Goal: Task Accomplishment & Management: Manage account settings

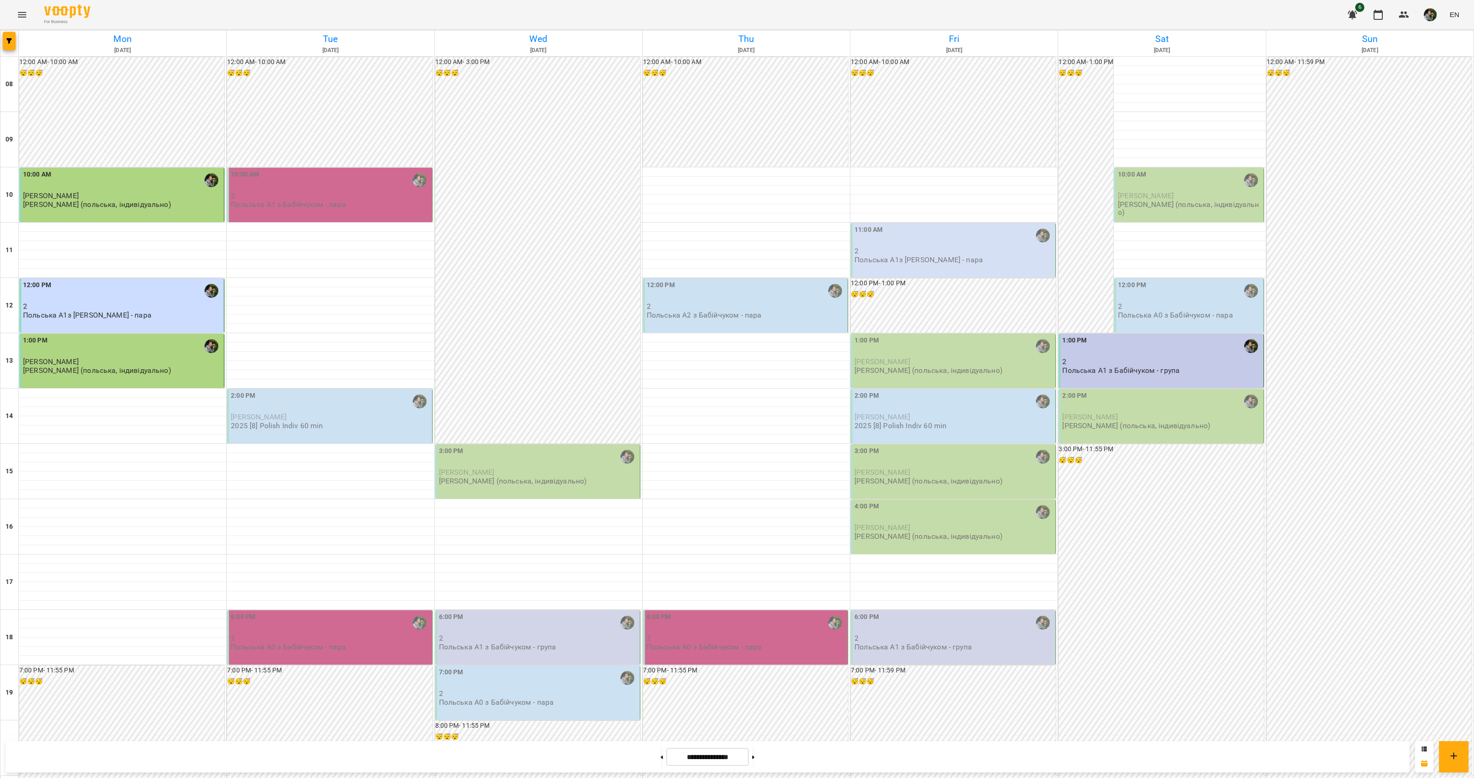
click at [340, 639] on p "2" at bounding box center [330, 638] width 199 height 8
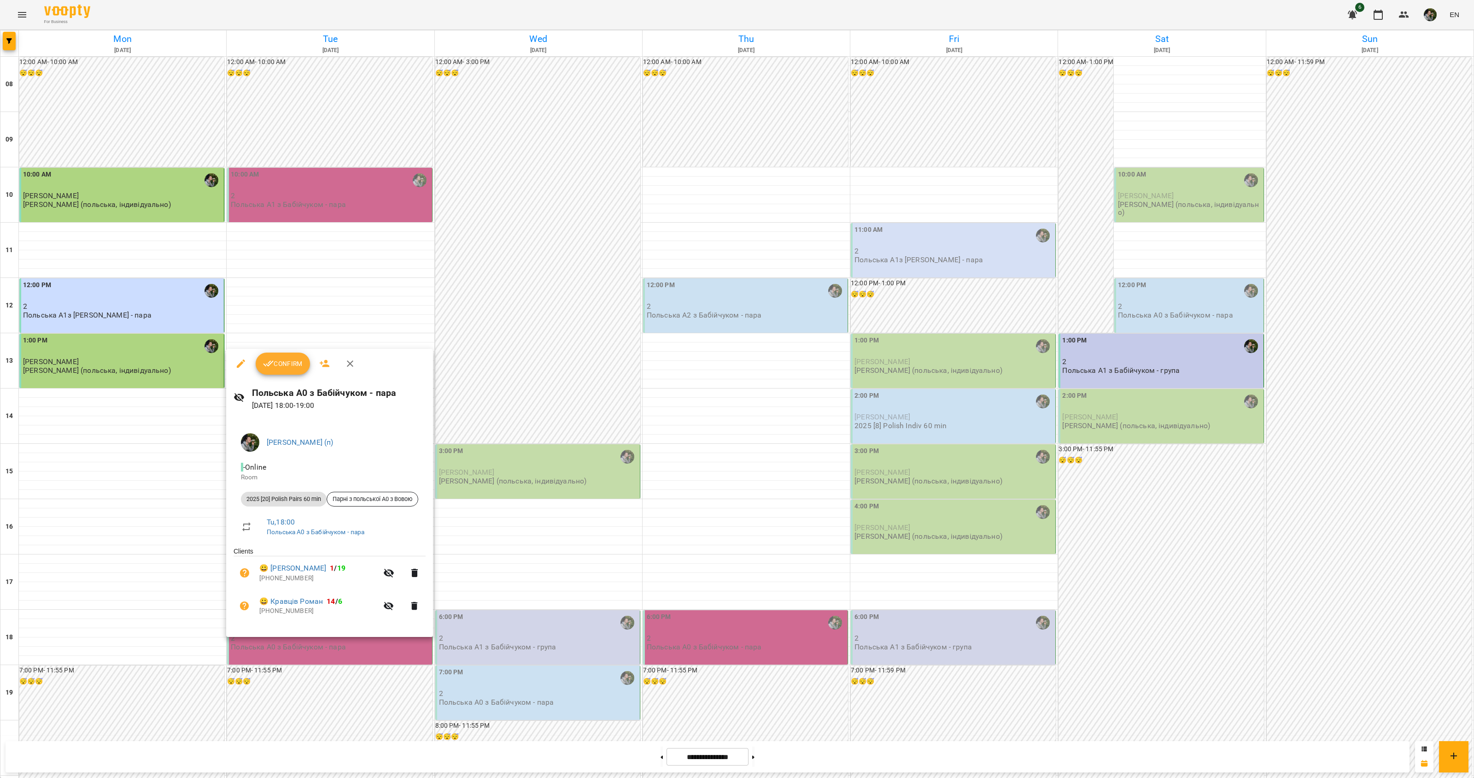
click at [322, 655] on div at bounding box center [737, 389] width 1474 height 778
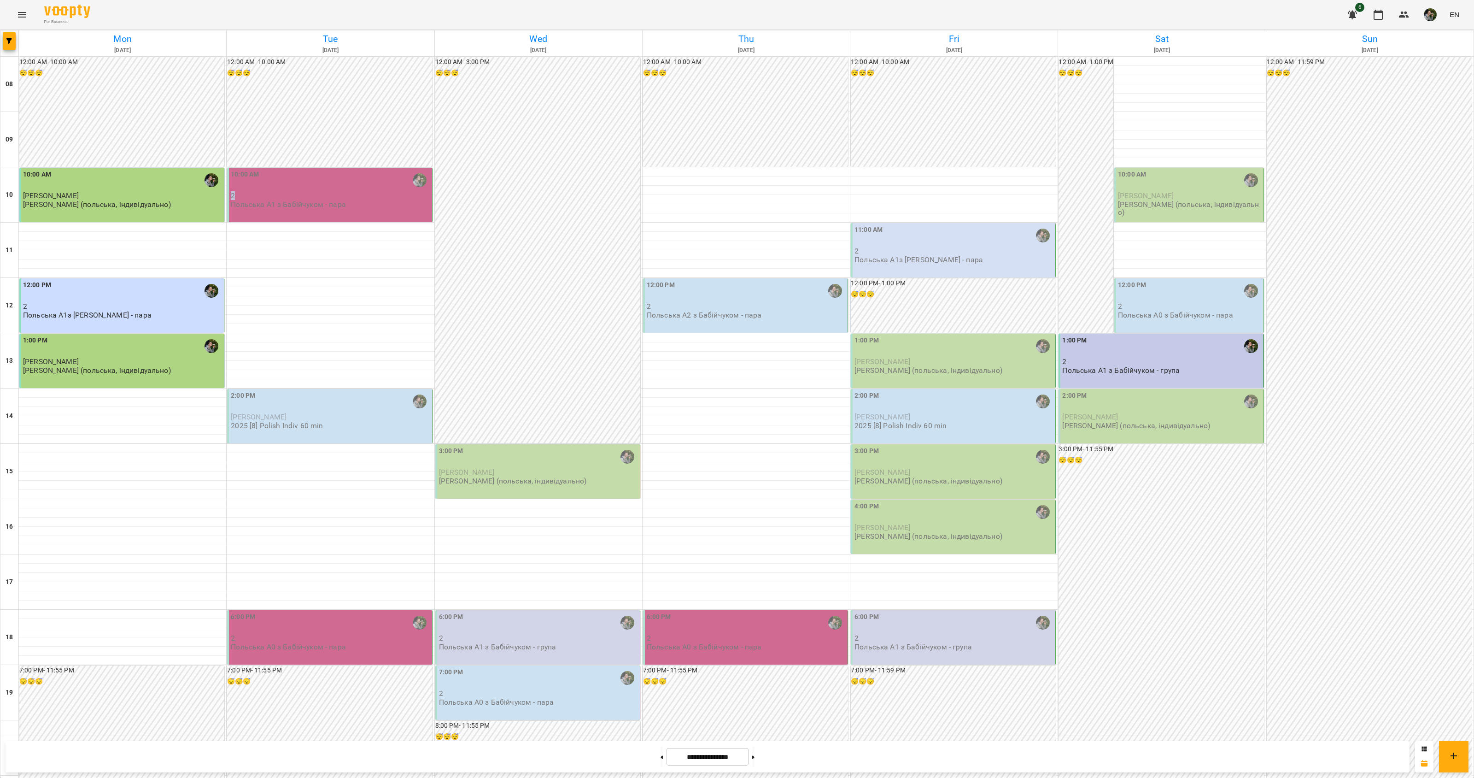
drag, startPoint x: 339, startPoint y: 192, endPoint x: 353, endPoint y: 189, distance: 15.1
click at [353, 189] on div "10:00 AM 2 Польська А1 з Бабійчуком - пара" at bounding box center [330, 189] width 199 height 39
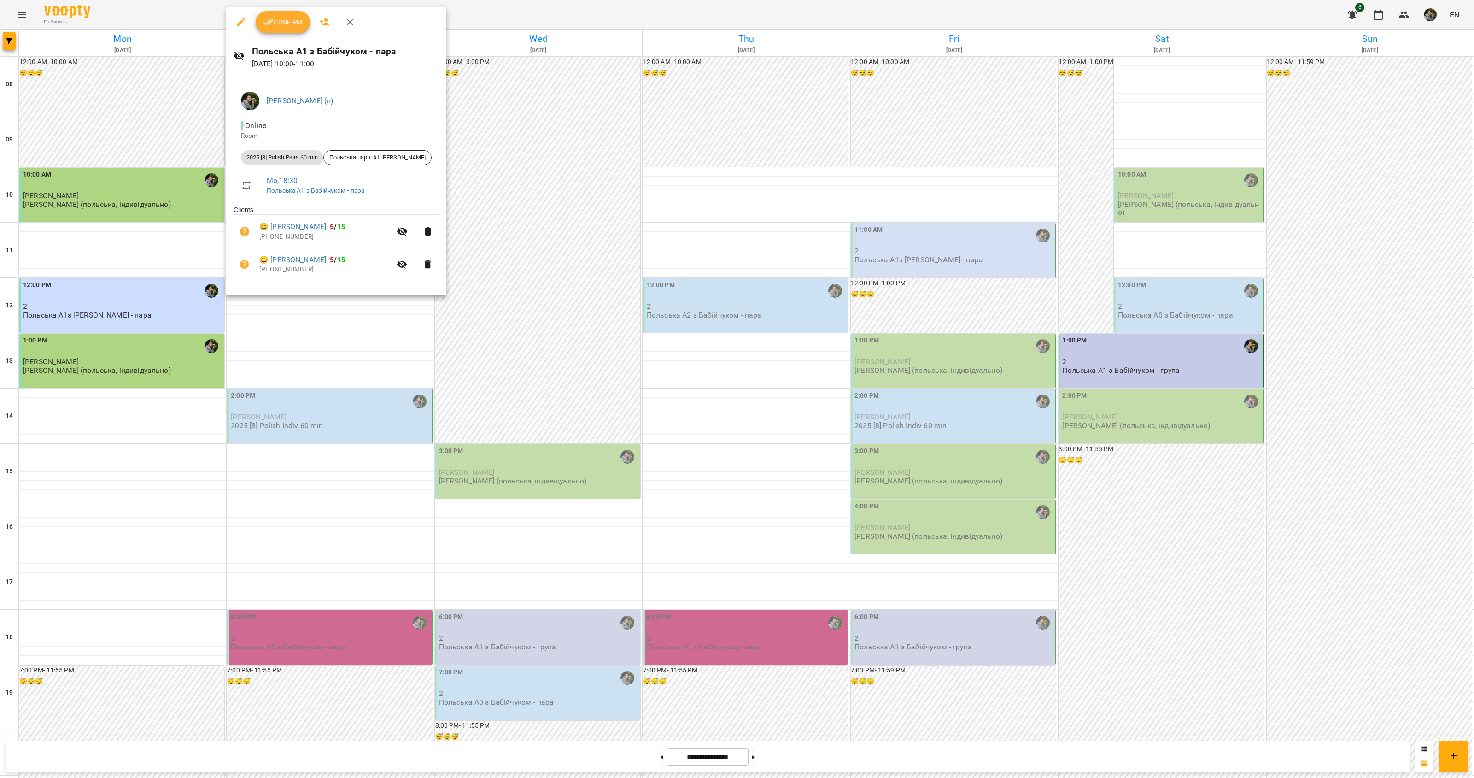
click at [535, 173] on div at bounding box center [737, 389] width 1474 height 778
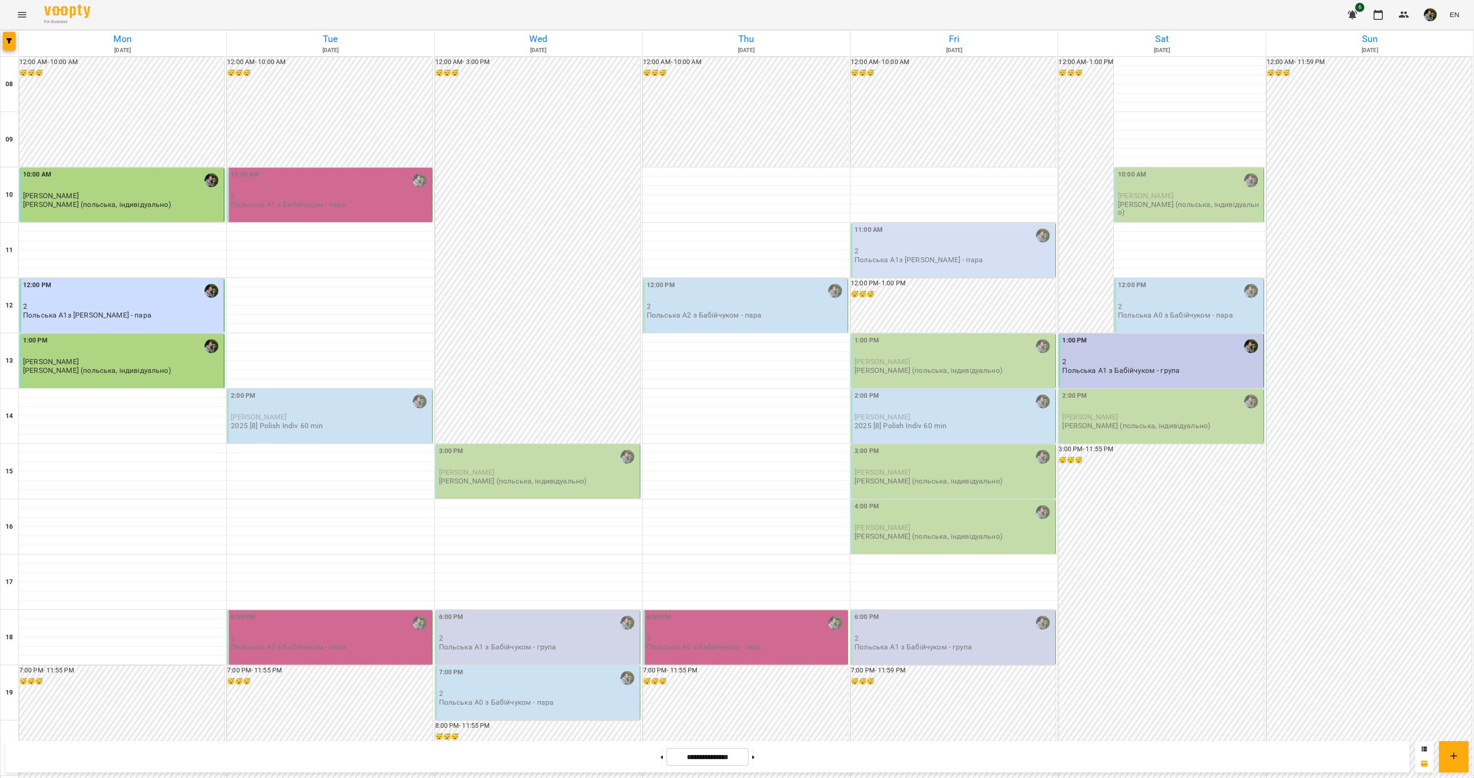
click at [535, 178] on div "12:00 AM - 3:00 PM 😴😴😴" at bounding box center [537, 250] width 205 height 386
click at [740, 172] on div at bounding box center [737, 389] width 1474 height 778
click at [298, 647] on p "Польська А0 з Бабійчуком - пара" at bounding box center [288, 647] width 115 height 8
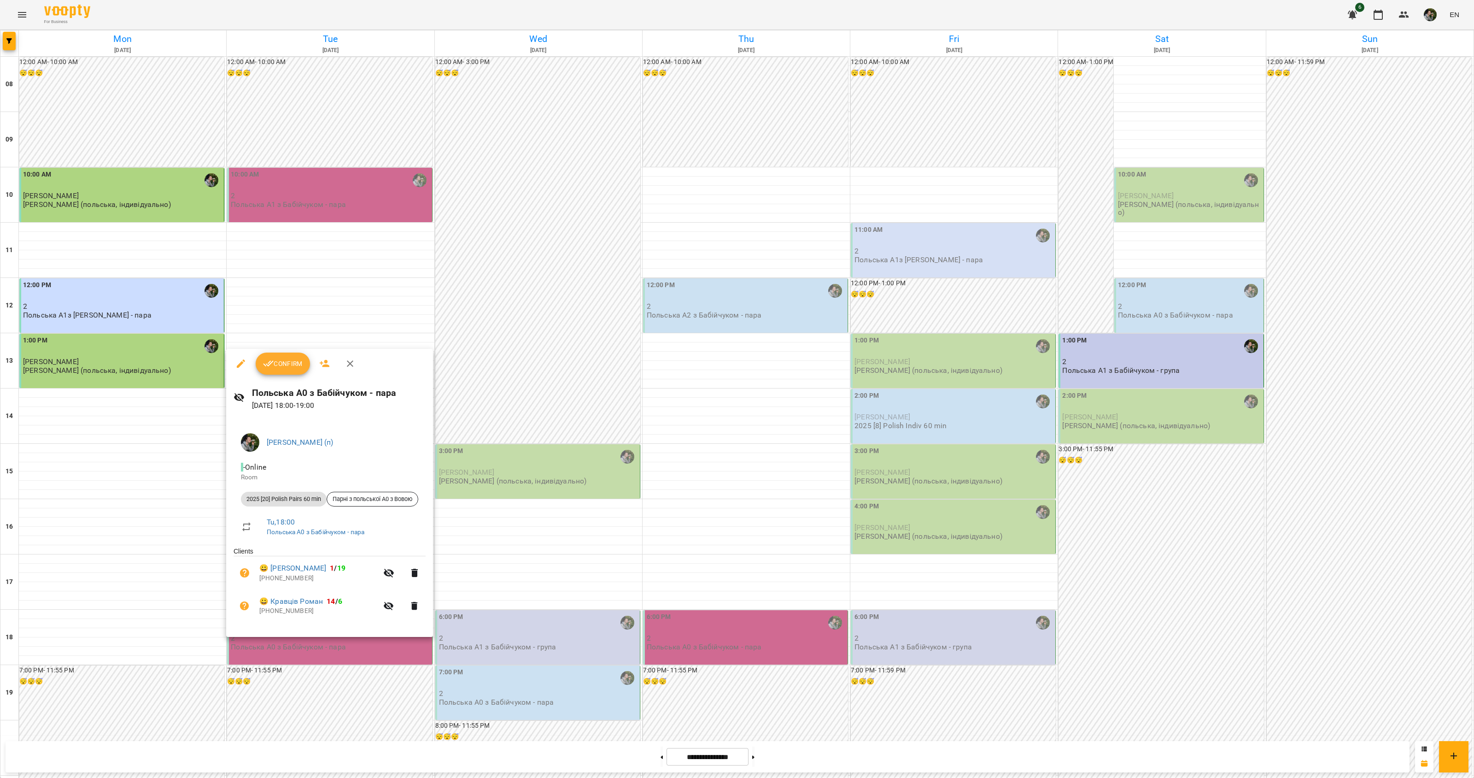
click at [434, 265] on div at bounding box center [737, 389] width 1474 height 778
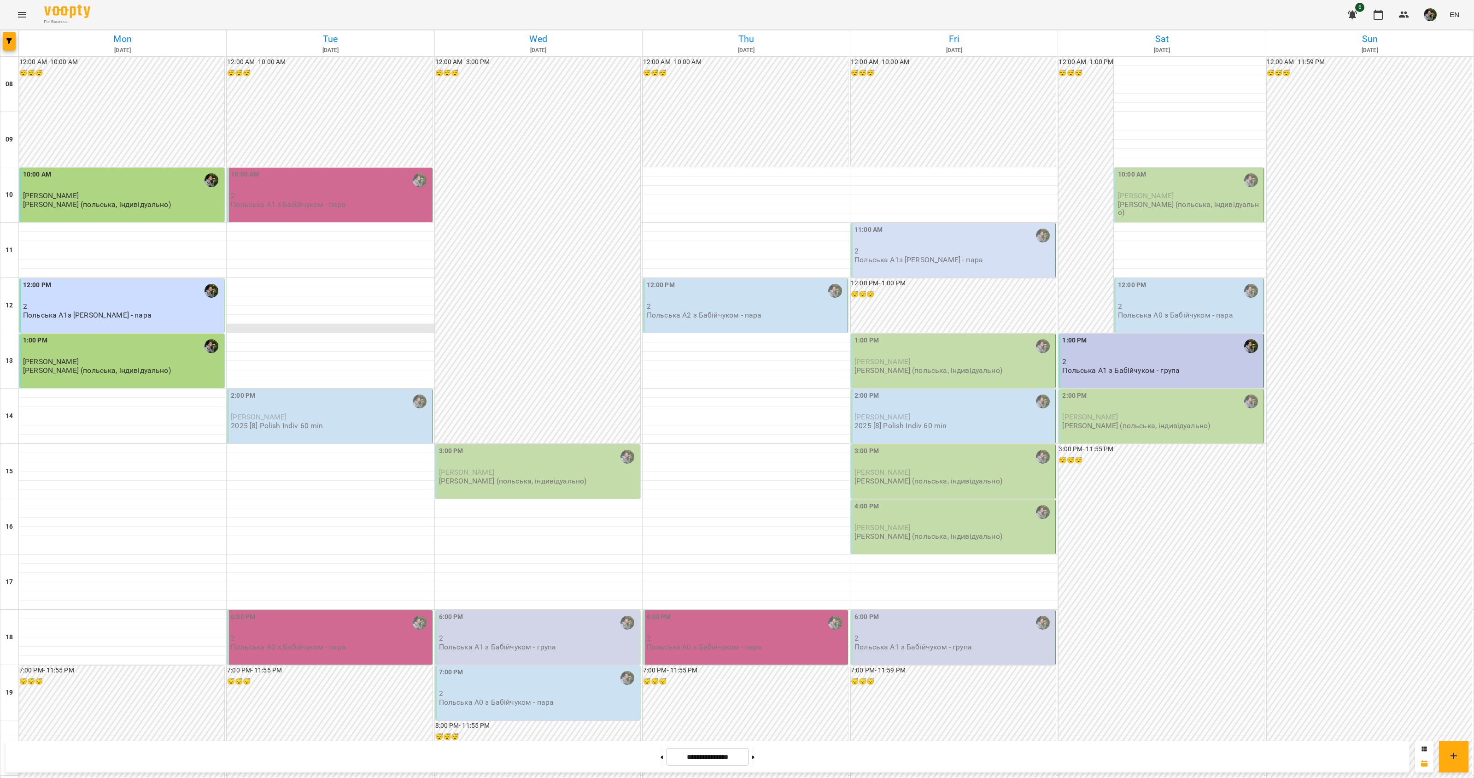
scroll to position [150, 0]
click at [300, 612] on div "6:00 PM" at bounding box center [330, 622] width 199 height 21
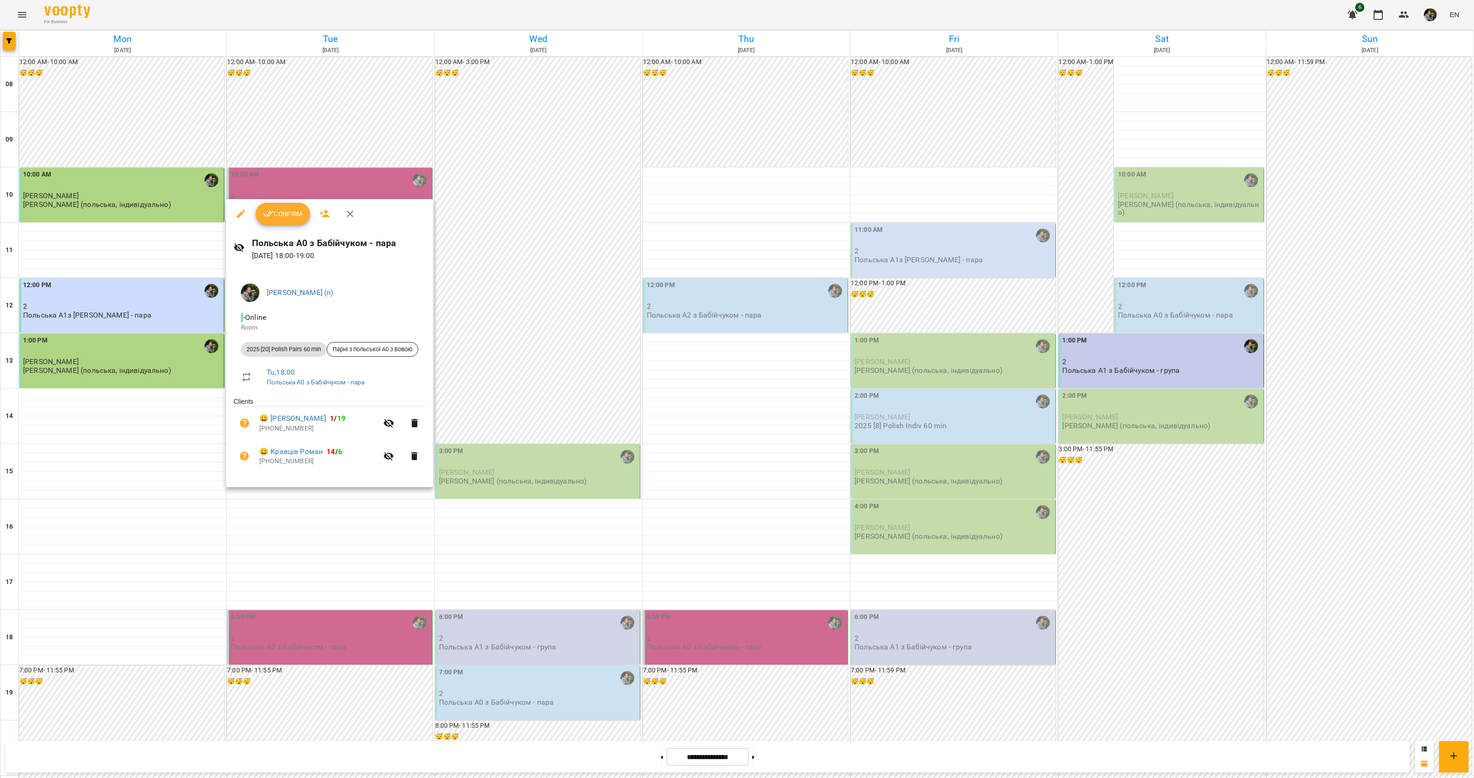
click at [314, 503] on div at bounding box center [737, 389] width 1474 height 778
